Goal: Task Accomplishment & Management: Manage account settings

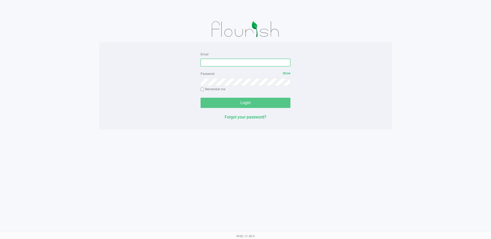
drag, startPoint x: 0, startPoint y: 0, endPoint x: 207, endPoint y: 61, distance: 215.5
click at [207, 61] on input "Email" at bounding box center [246, 63] width 90 height 8
type input "ERAY@LIVEPARALLEL.COM"
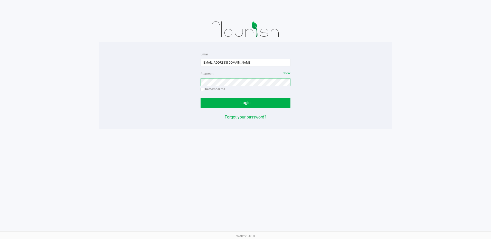
click at [201, 98] on button "Login" at bounding box center [246, 103] width 90 height 10
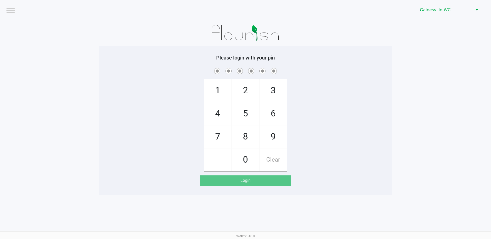
drag, startPoint x: 332, startPoint y: 137, endPoint x: 342, endPoint y: 119, distance: 20.4
click at [336, 125] on div "1 4 7 2 5 8 0 3 6 9 Clear" at bounding box center [245, 119] width 293 height 105
click at [140, 88] on div "1 4 7 2 5 8 0 3 6 9 Clear" at bounding box center [245, 119] width 293 height 105
checkbox input "true"
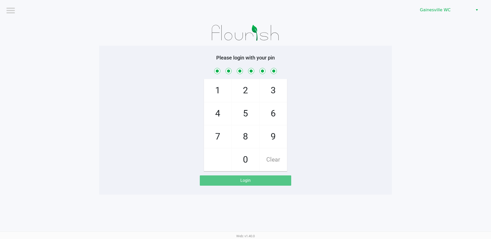
checkbox input "true"
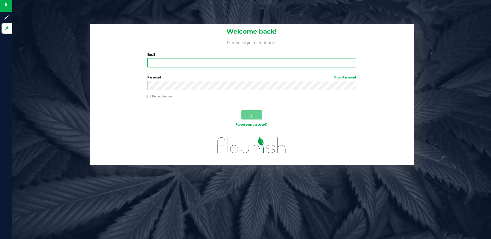
click at [183, 63] on input "Email" at bounding box center [251, 62] width 209 height 9
type input "ERAY@LIVEPARALLEL.COM"
click at [241, 110] on button "Log In" at bounding box center [251, 114] width 21 height 9
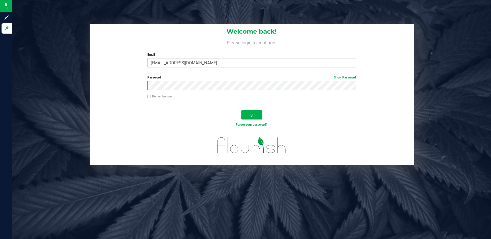
click at [241, 110] on button "Log In" at bounding box center [251, 114] width 21 height 9
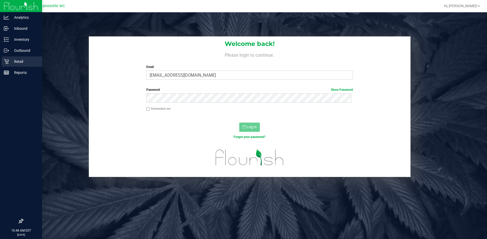
click at [15, 60] on p "Retail" at bounding box center [24, 62] width 31 height 6
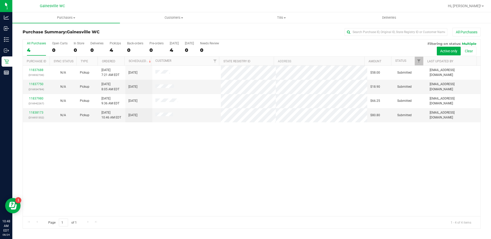
drag, startPoint x: 150, startPoint y: 163, endPoint x: 150, endPoint y: 158, distance: 5.4
click at [149, 162] on div "11837688 (316932736) N/A Pickup [DATE] 7:21 AM EDT 8/24/2025 $58.00 Submitted […" at bounding box center [252, 141] width 458 height 151
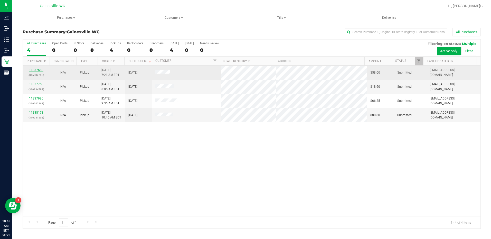
click at [31, 71] on link "11837688" at bounding box center [36, 70] width 14 height 4
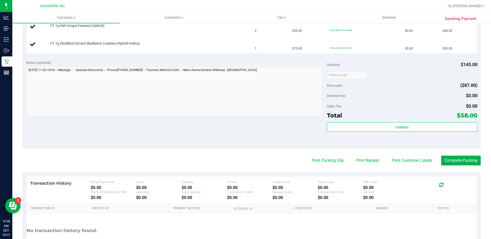
scroll to position [154, 0]
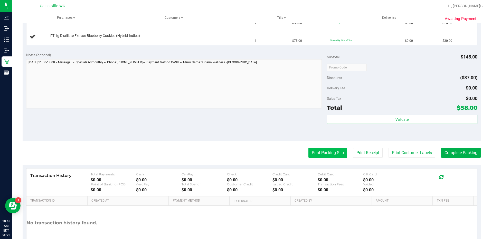
click at [337, 155] on button "Print Packing Slip" at bounding box center [327, 153] width 39 height 10
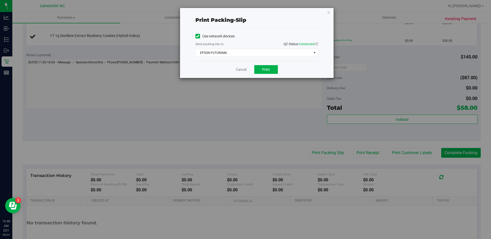
click at [241, 58] on div "Use network devices Send packing-slip to: QZ Status: Connected EPSON-FUTURAMA C…" at bounding box center [256, 44] width 123 height 33
click at [241, 53] on span "EPSON-FUTURAMA" at bounding box center [254, 52] width 116 height 7
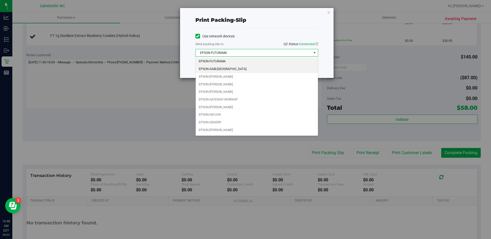
click at [234, 68] on li "EPSON-GABI-[GEOGRAPHIC_DATA]" at bounding box center [257, 69] width 122 height 8
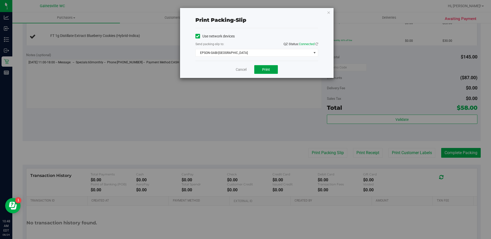
click at [266, 73] on button "Print" at bounding box center [266, 69] width 24 height 9
click at [237, 69] on link "Cancel" at bounding box center [241, 69] width 11 height 5
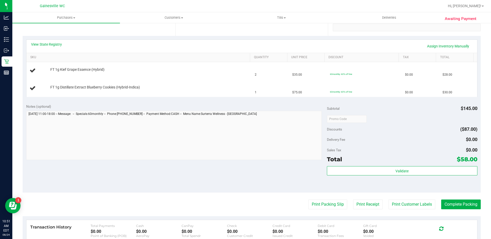
scroll to position [51, 0]
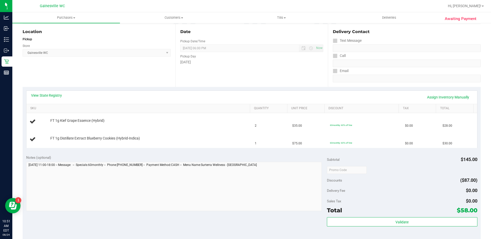
click at [132, 67] on div "Location Pickup Store [GEOGRAPHIC_DATA] WC Select Store [PERSON_NAME][GEOGRAPHI…" at bounding box center [99, 55] width 153 height 63
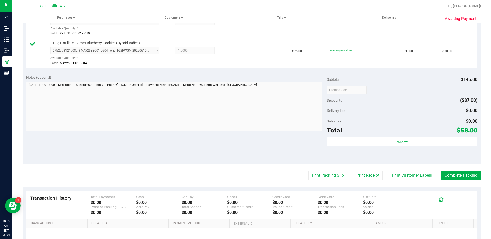
scroll to position [215, 0]
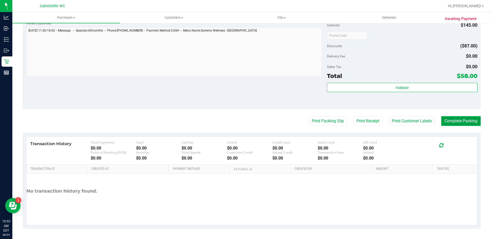
click at [450, 119] on button "Complete Packing" at bounding box center [461, 121] width 40 height 10
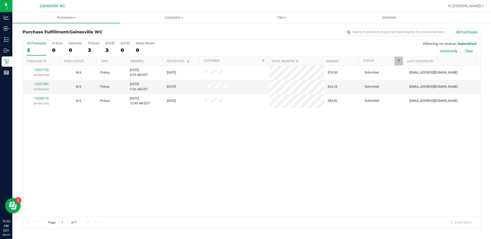
drag, startPoint x: 230, startPoint y: 145, endPoint x: 154, endPoint y: 101, distance: 87.5
click at [231, 145] on div "11837750 (316934784) N/A Pickup [DATE] 8:05 AM EDT 8/24/2025 $18.90 Submitted […" at bounding box center [252, 141] width 458 height 151
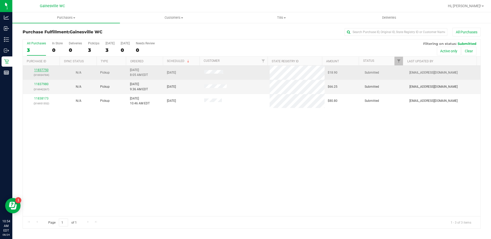
click at [44, 72] on link "11837750" at bounding box center [41, 70] width 14 height 4
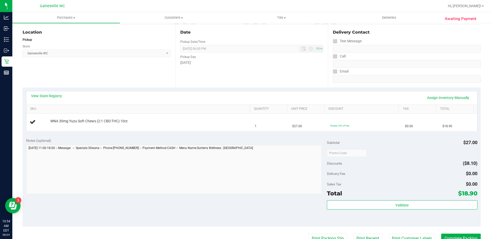
scroll to position [51, 0]
click at [188, 91] on div "View State Registry Assign Inventory Manually" at bounding box center [251, 97] width 451 height 13
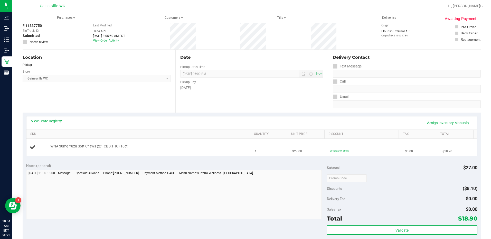
scroll to position [128, 0]
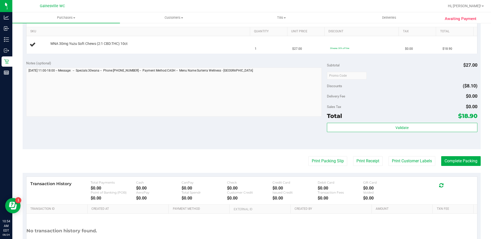
click at [321, 154] on purchase-details "Back Edit Purchase Cancel Purchase View Profile # 11837750 BioTrack ID: - Submi…" at bounding box center [252, 84] width 458 height 370
click at [320, 156] on purchase-details "Back Edit Purchase Cancel Purchase View Profile # 11837750 BioTrack ID: - Submi…" at bounding box center [252, 84] width 458 height 370
click at [324, 162] on button "Print Packing Slip" at bounding box center [327, 161] width 39 height 10
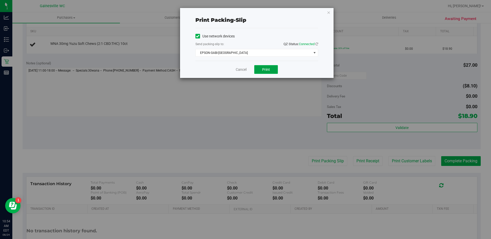
click at [261, 73] on button "Print" at bounding box center [266, 69] width 24 height 9
click at [246, 72] on link "Cancel" at bounding box center [241, 69] width 11 height 5
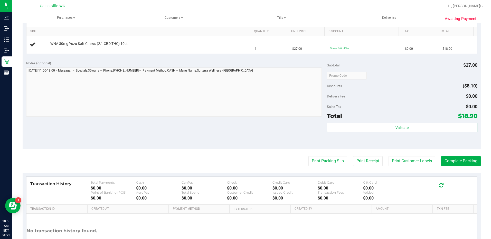
click at [260, 147] on div "Notes (optional) Subtotal $27.00 Discounts ($8.10) Delivery Fee $0.00 Sales Tax…" at bounding box center [252, 103] width 458 height 92
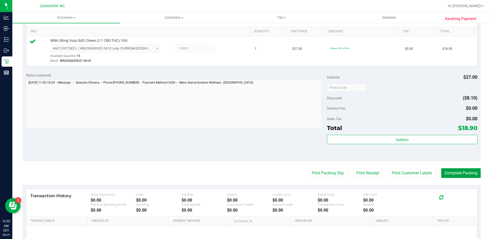
click at [460, 175] on button "Complete Packing" at bounding box center [461, 173] width 40 height 10
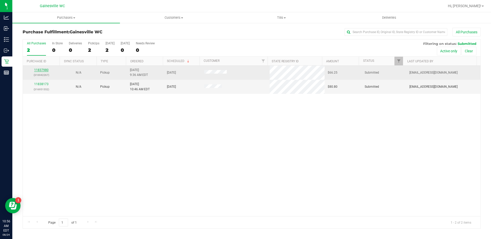
click at [42, 71] on div "11837980 (316942267)" at bounding box center [41, 73] width 31 height 10
click at [43, 71] on link "11837980" at bounding box center [41, 70] width 14 height 4
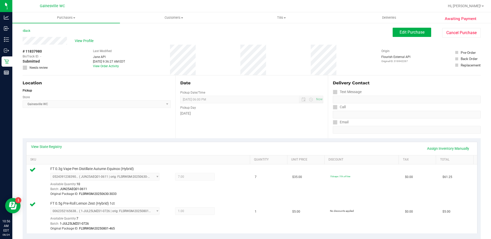
click at [21, 29] on div "Awaiting Payment Back Edit Purchase Cancel Purchase View Profile # 11837980 Bio…" at bounding box center [251, 241] width 479 height 437
click at [27, 30] on link "Back" at bounding box center [27, 31] width 8 height 4
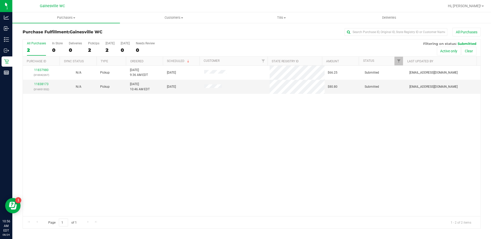
click at [120, 164] on div "11837980 (316942267) N/A Pickup [DATE] 9:36 AM EDT 8/24/2025 $66.25 Submitted […" at bounding box center [252, 141] width 458 height 151
click at [215, 154] on div "11837980 (316942267) N/A Pickup [DATE] 9:36 AM EDT 8/24/2025 $66.25 Submitted […" at bounding box center [252, 141] width 458 height 151
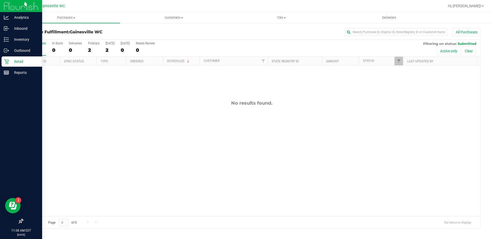
click at [4, 65] on div "Retail" at bounding box center [22, 61] width 41 height 10
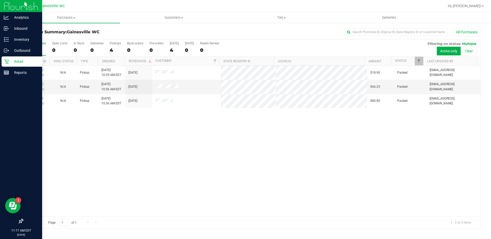
click at [9, 64] on p "Retail" at bounding box center [24, 62] width 31 height 6
